Goal: Task Accomplishment & Management: Use online tool/utility

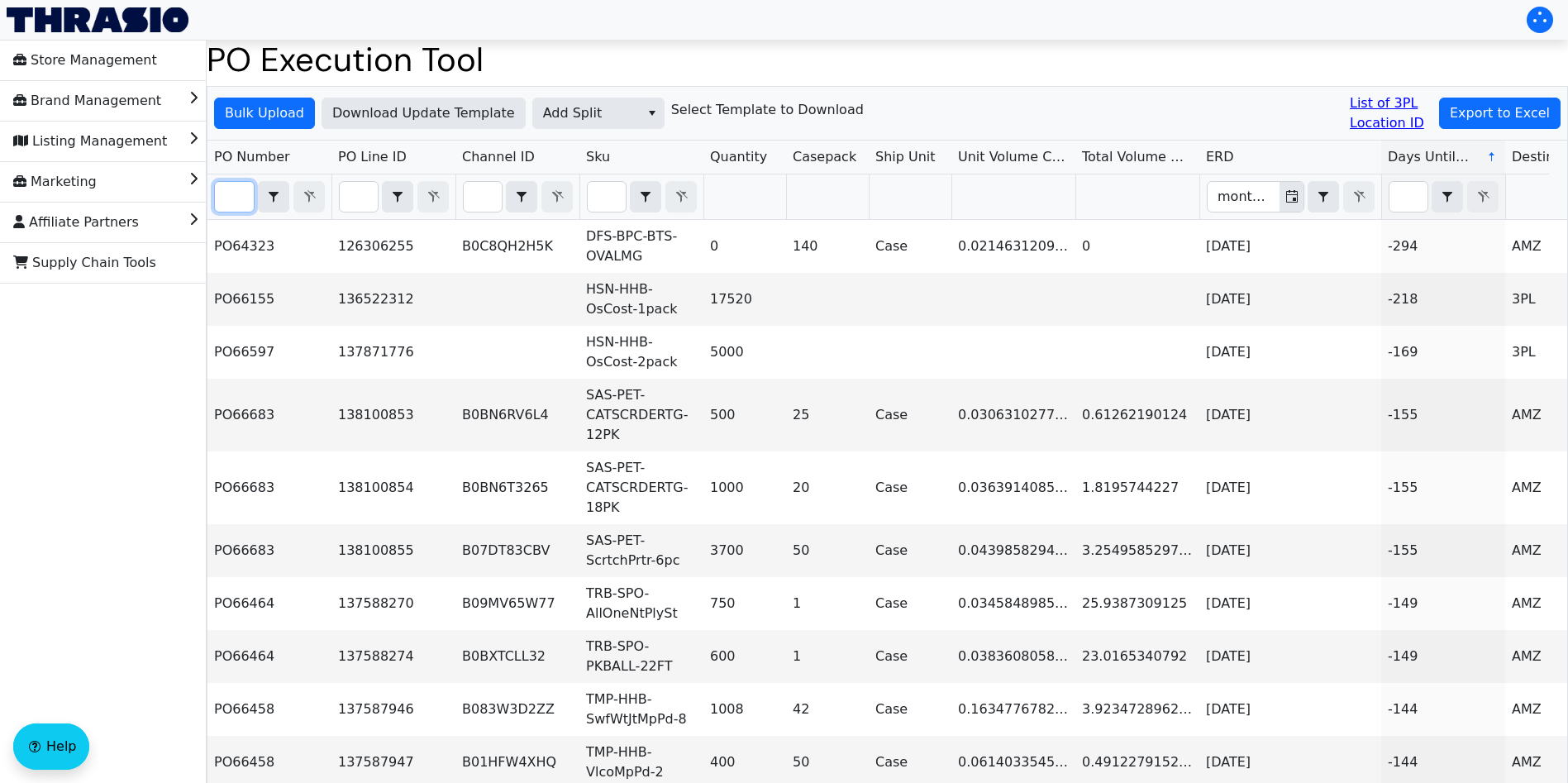
click at [237, 203] on input "Filter" at bounding box center [234, 197] width 39 height 30
paste input "PO66907"
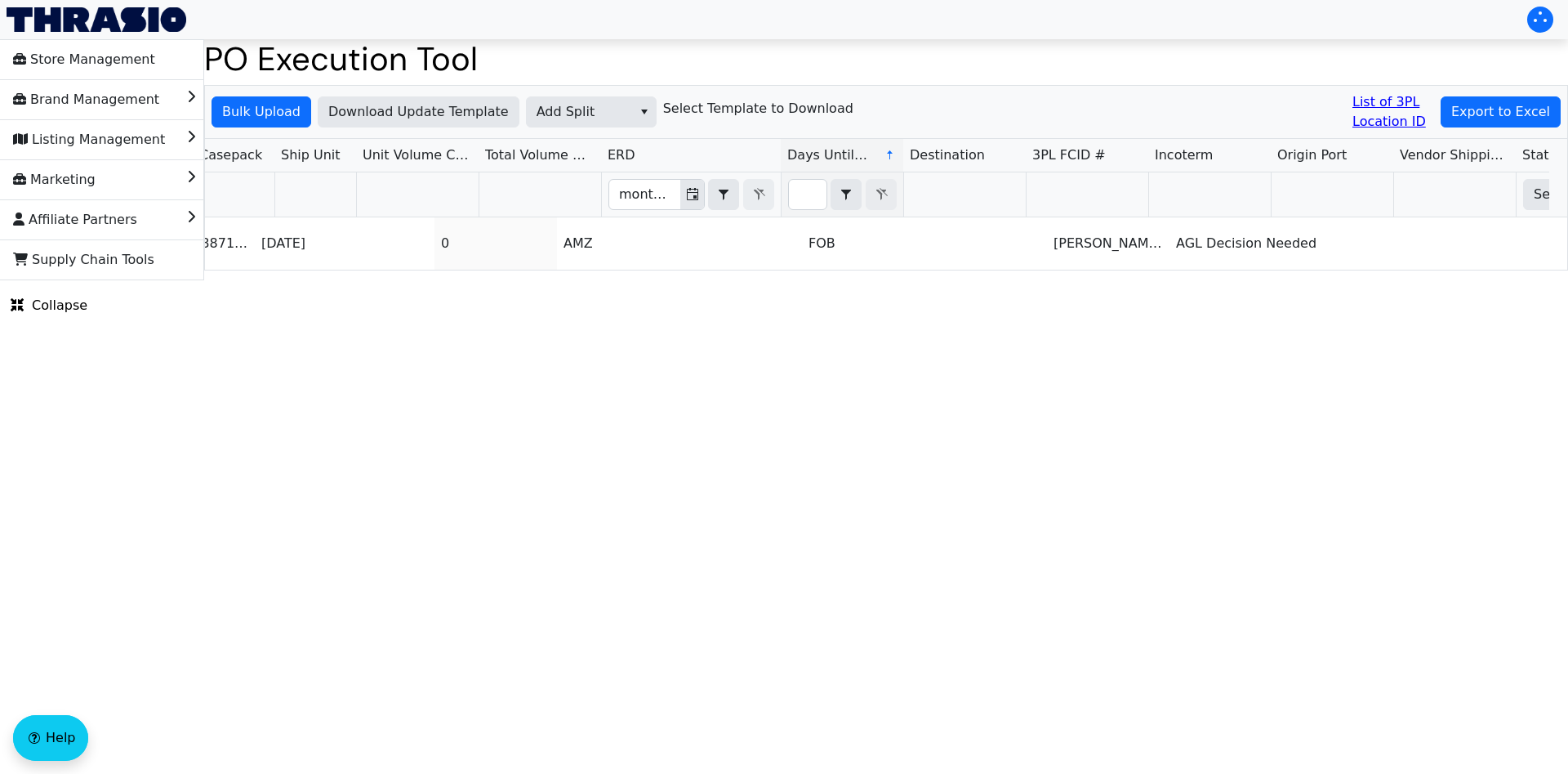
scroll to position [0, 986]
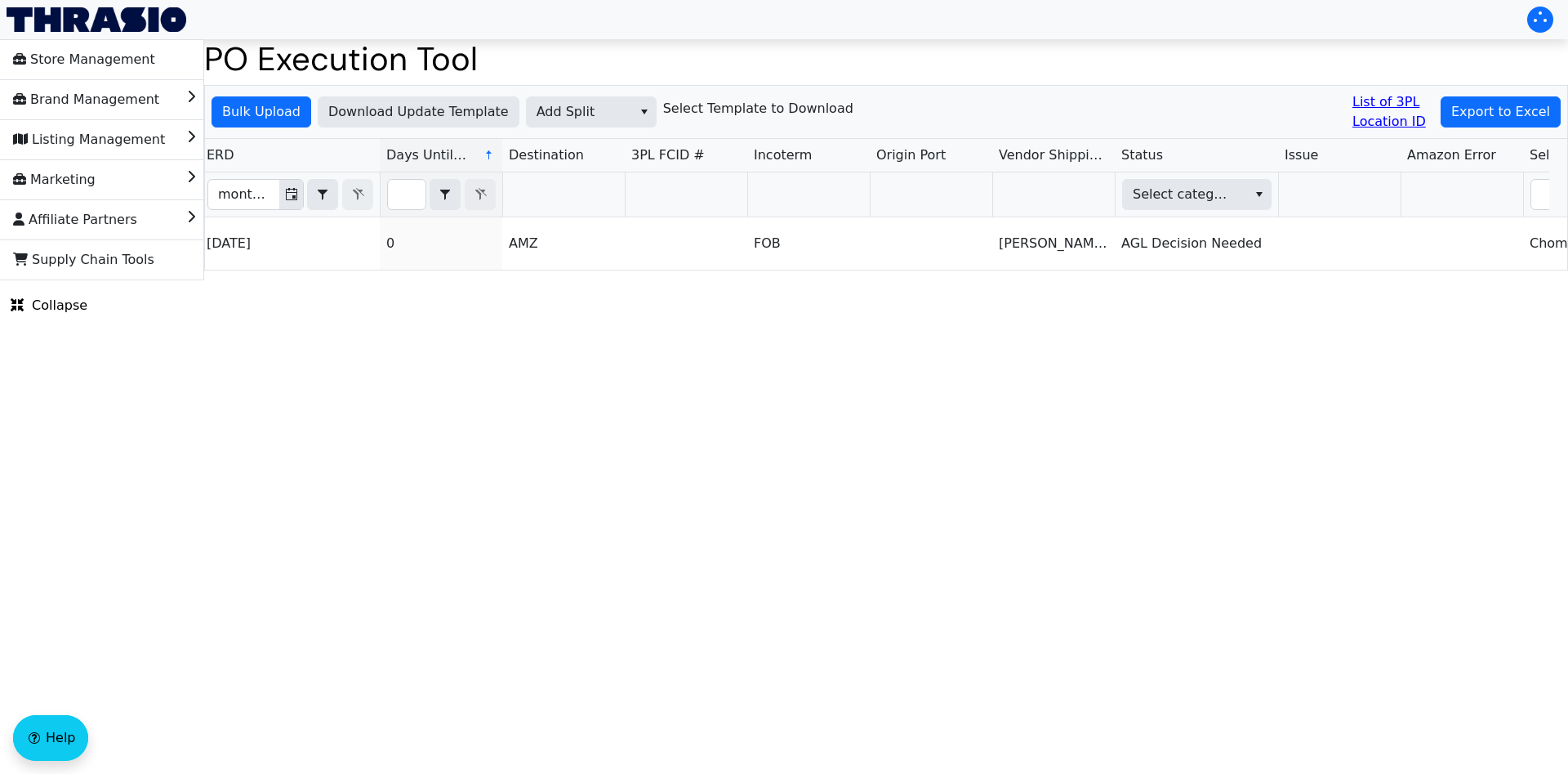
type input "PO66907"
click at [577, 115] on span "Add Split" at bounding box center [580, 112] width 86 height 20
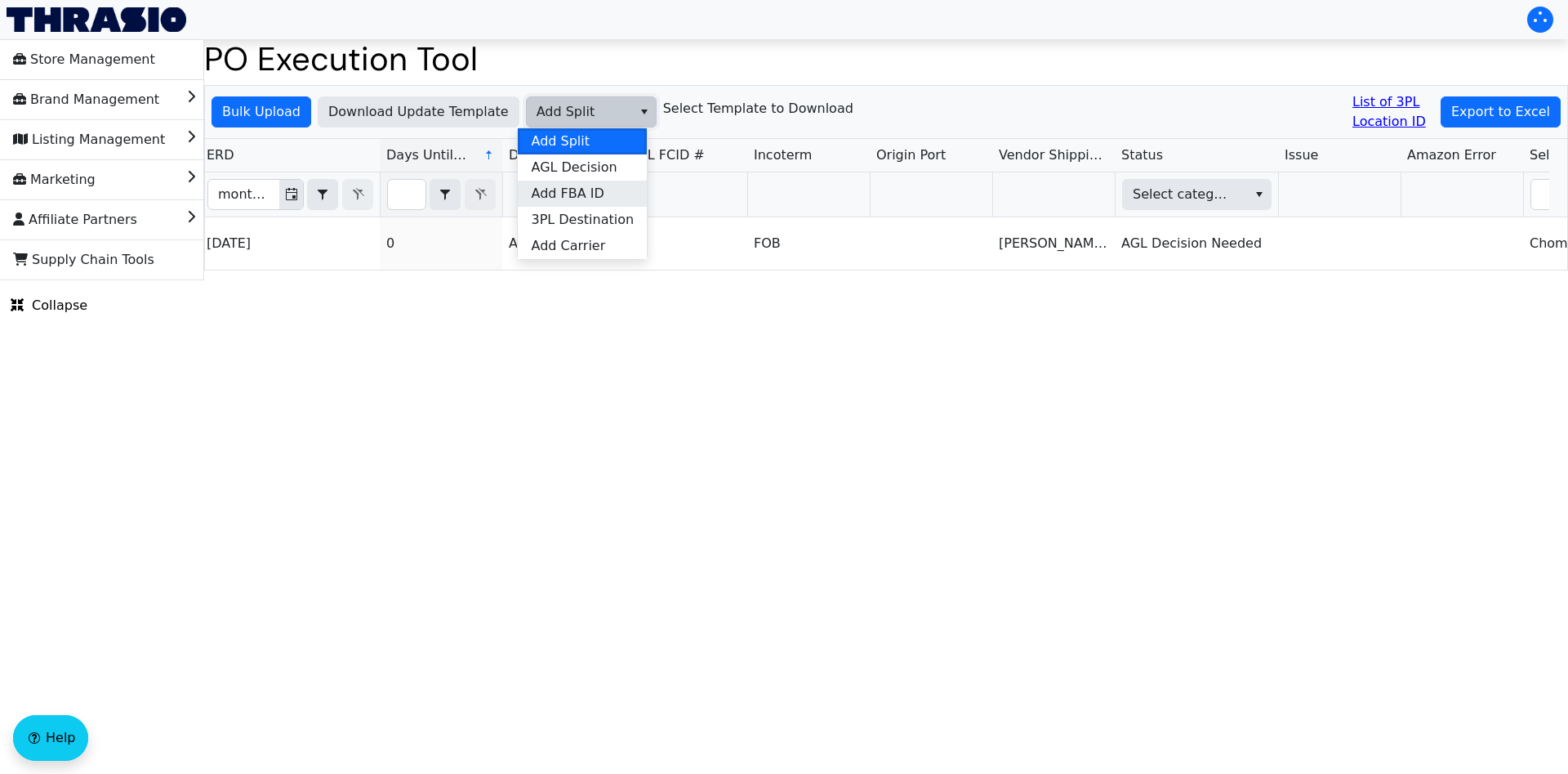
click at [580, 200] on span "Add FBA ID" at bounding box center [567, 194] width 72 height 20
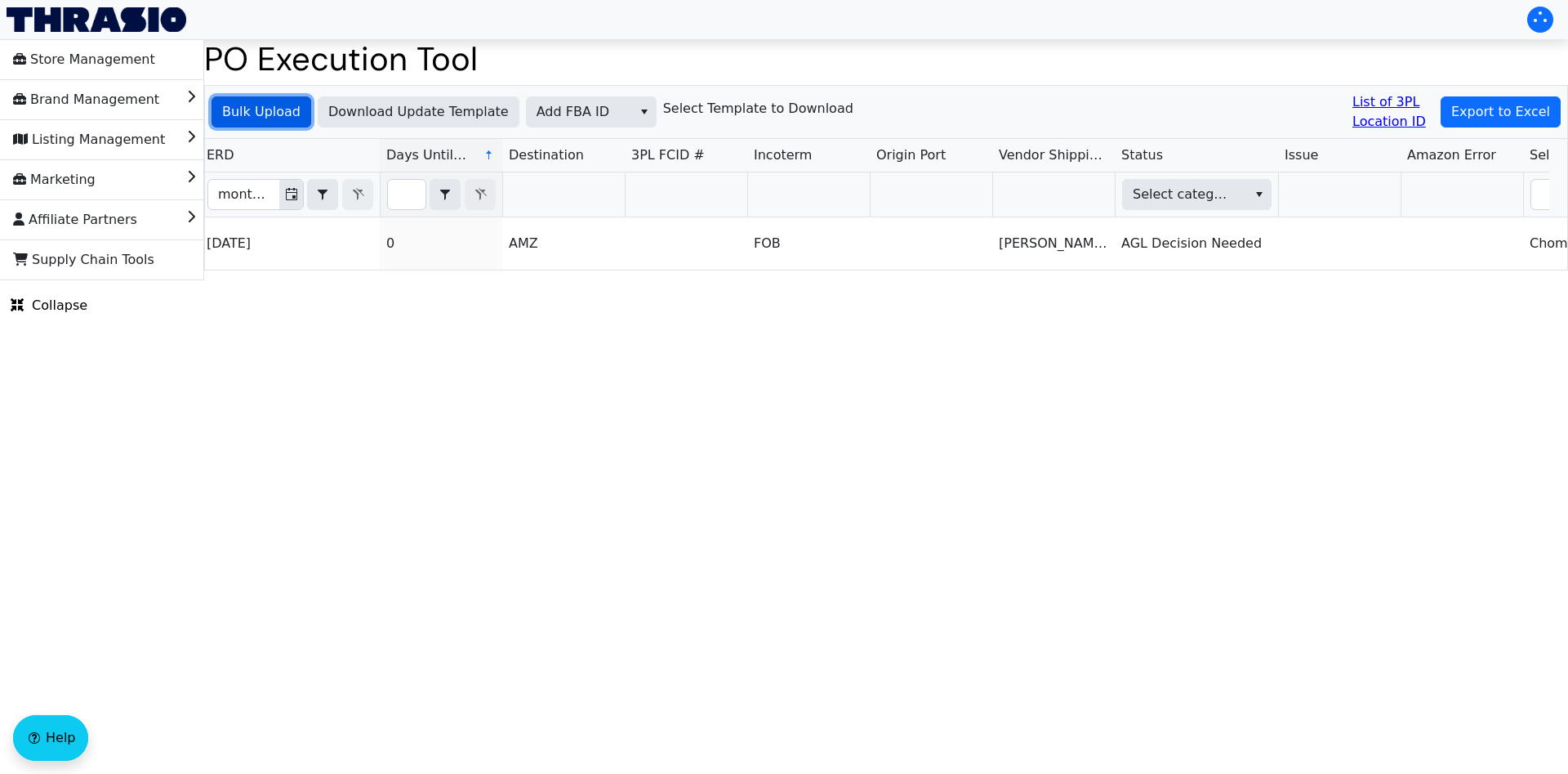
click at [272, 115] on span "Bulk Upload" at bounding box center [261, 112] width 78 height 20
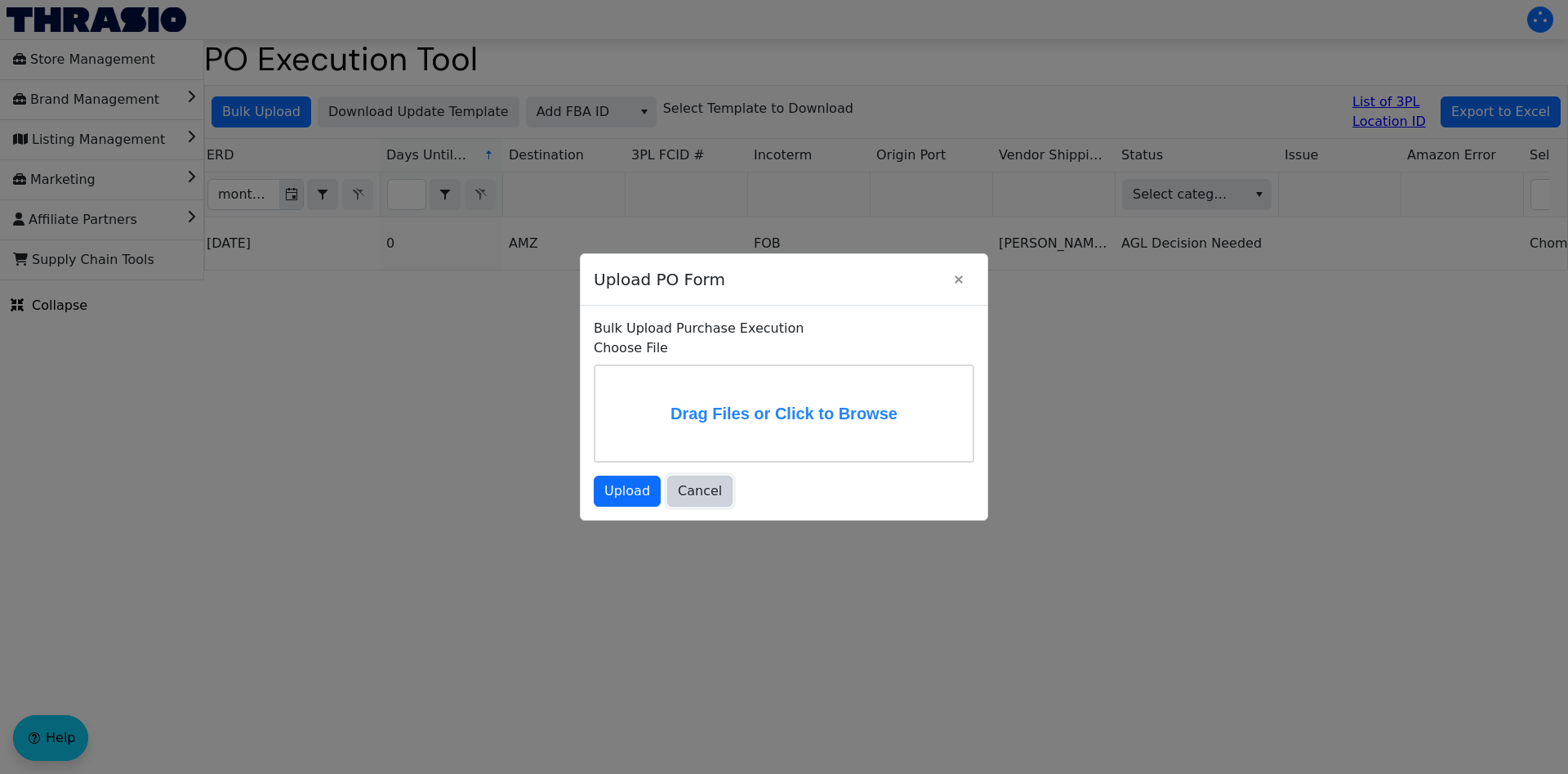
click at [701, 489] on span "Cancel" at bounding box center [700, 491] width 44 height 20
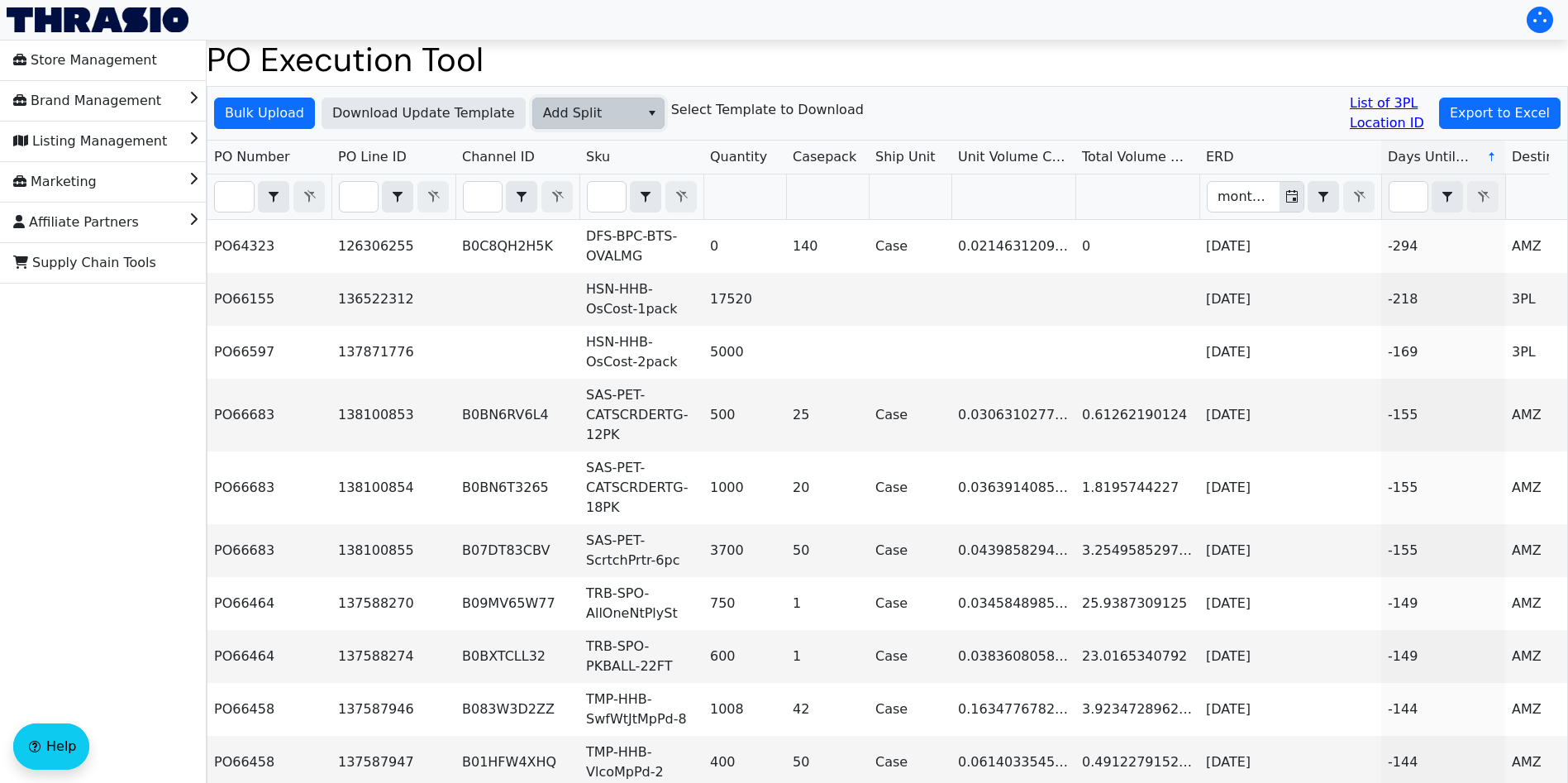
click at [568, 119] on span "Add Split" at bounding box center [586, 113] width 87 height 20
click at [602, 205] on li "Add FBA ID" at bounding box center [588, 195] width 130 height 26
click at [269, 118] on span "Bulk Upload" at bounding box center [264, 113] width 79 height 20
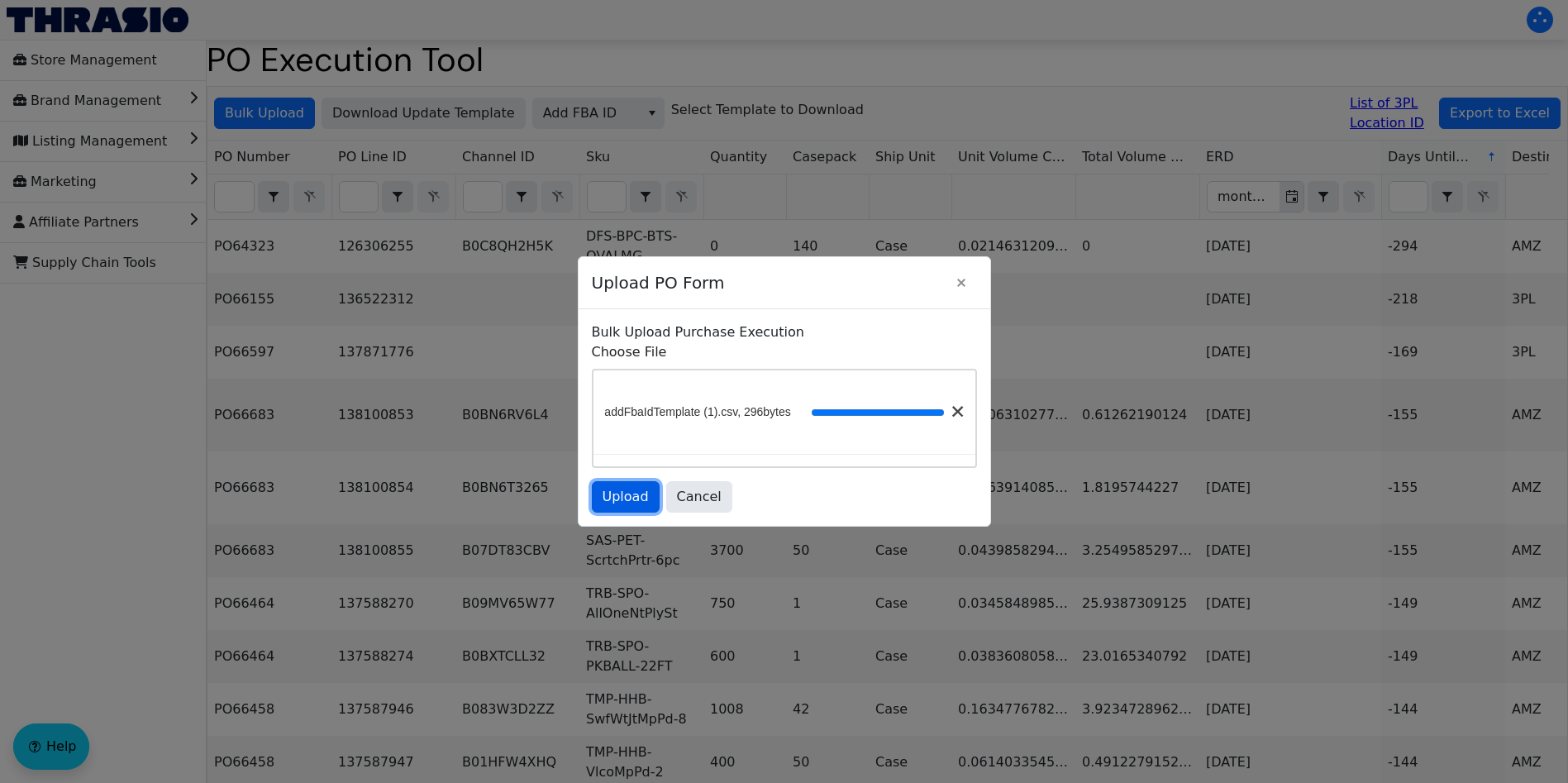
click at [640, 501] on span "Upload" at bounding box center [626, 497] width 46 height 20
